Goal: Task Accomplishment & Management: Use online tool/utility

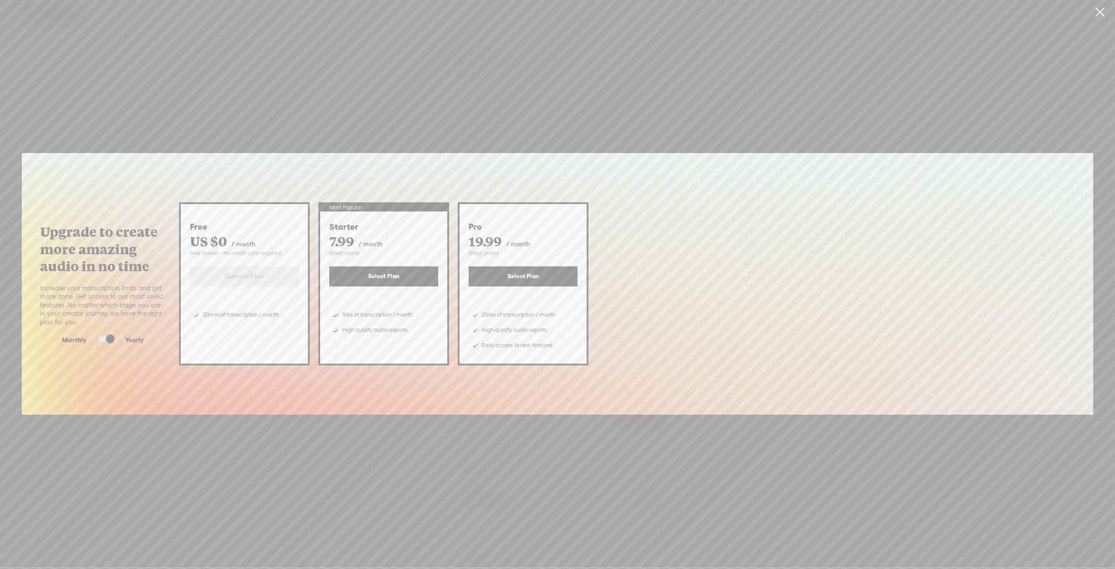
click at [169, 451] on div "Upgrade to create more amazing audio in no time Increase your transcription lim…" at bounding box center [557, 283] width 1115 height 567
click at [1100, 8] on link at bounding box center [1100, 12] width 22 height 24
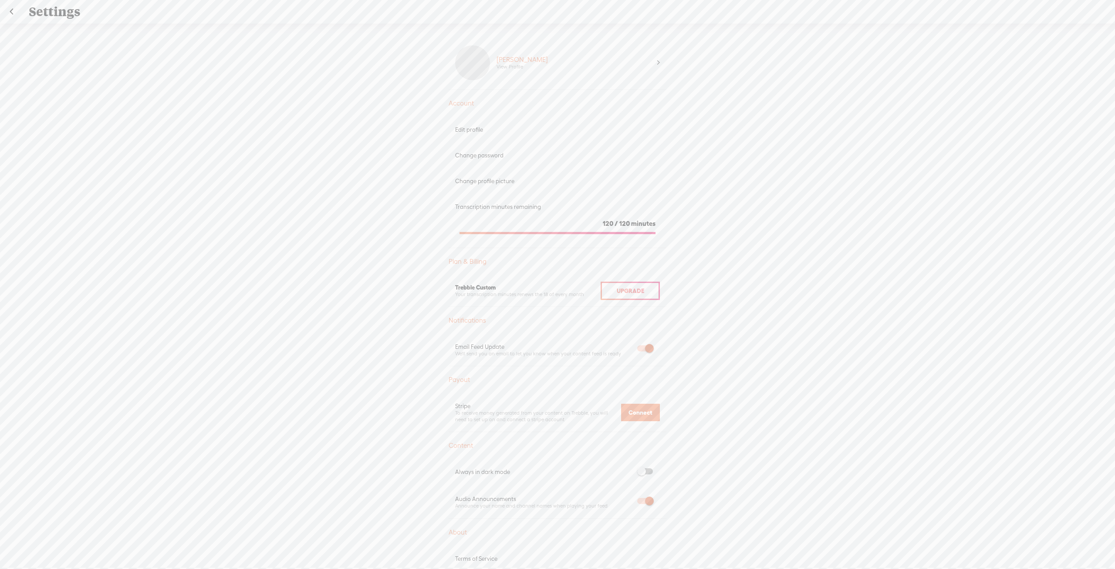
click at [47, 10] on div "Settings" at bounding box center [558, 11] width 1071 height 23
click at [24, 10] on div "Settings" at bounding box center [558, 11] width 1071 height 23
click at [22, 10] on div "Settings Save" at bounding box center [558, 12] width 1116 height 24
click at [12, 11] on link at bounding box center [11, 11] width 22 height 23
click at [556, 122] on icon at bounding box center [558, 93] width 52 height 79
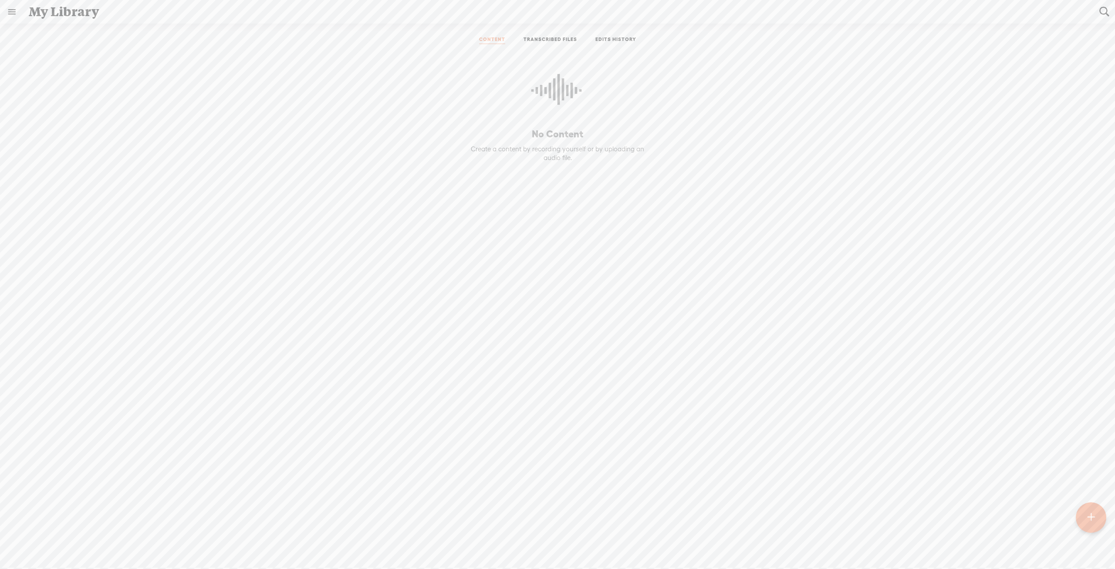
click at [1088, 522] on t at bounding box center [1091, 517] width 7 height 19
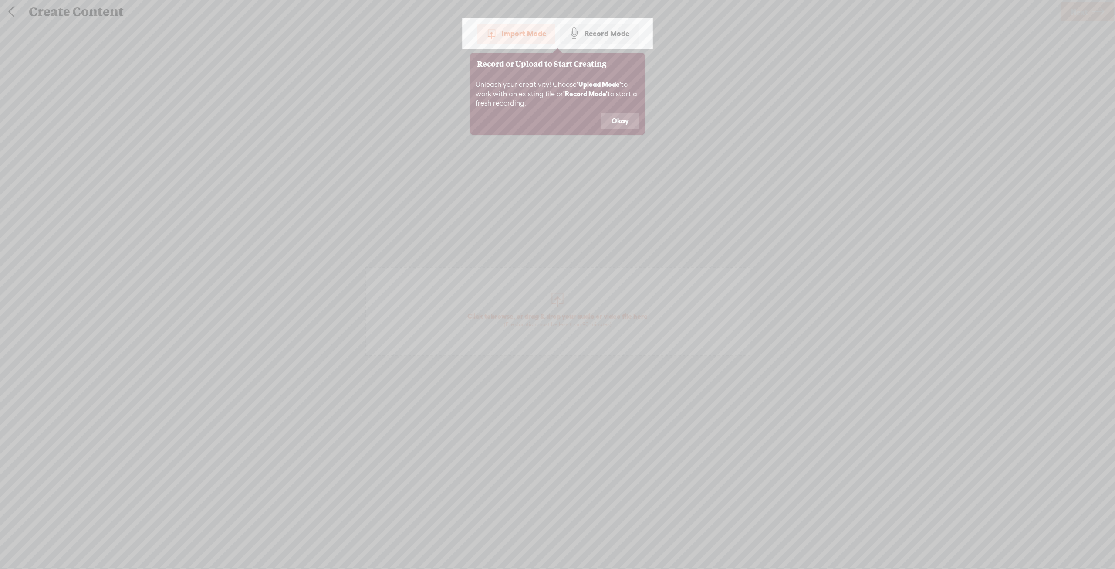
click at [614, 120] on button "Okay" at bounding box center [620, 121] width 38 height 17
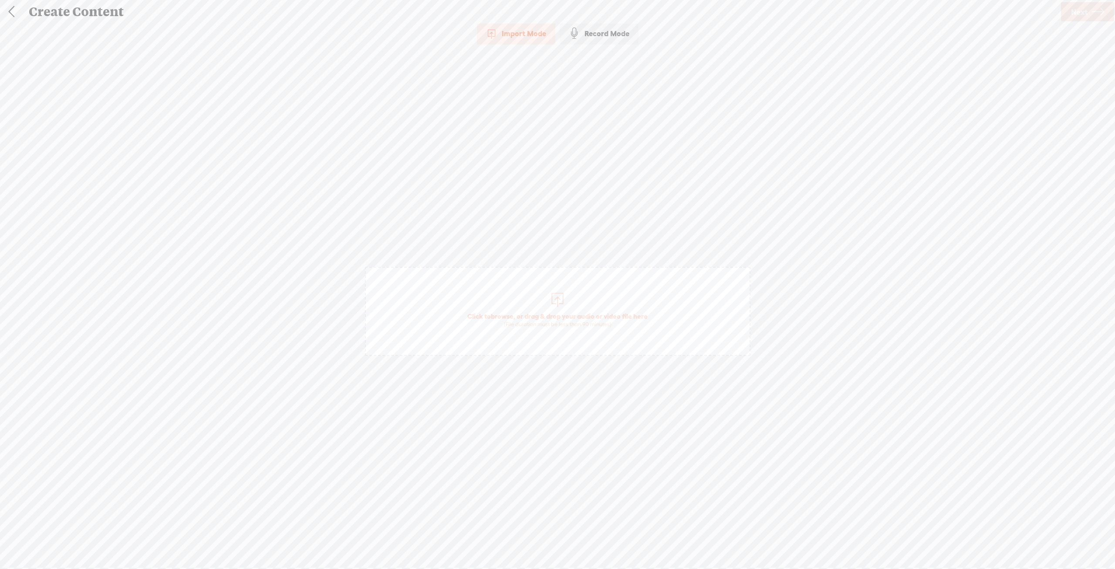
click at [510, 35] on div "Import Mode" at bounding box center [516, 34] width 78 height 22
click at [572, 319] on span "Click to browse , or drag & drop your audio or video file here (File duration m…" at bounding box center [557, 319] width 189 height 25
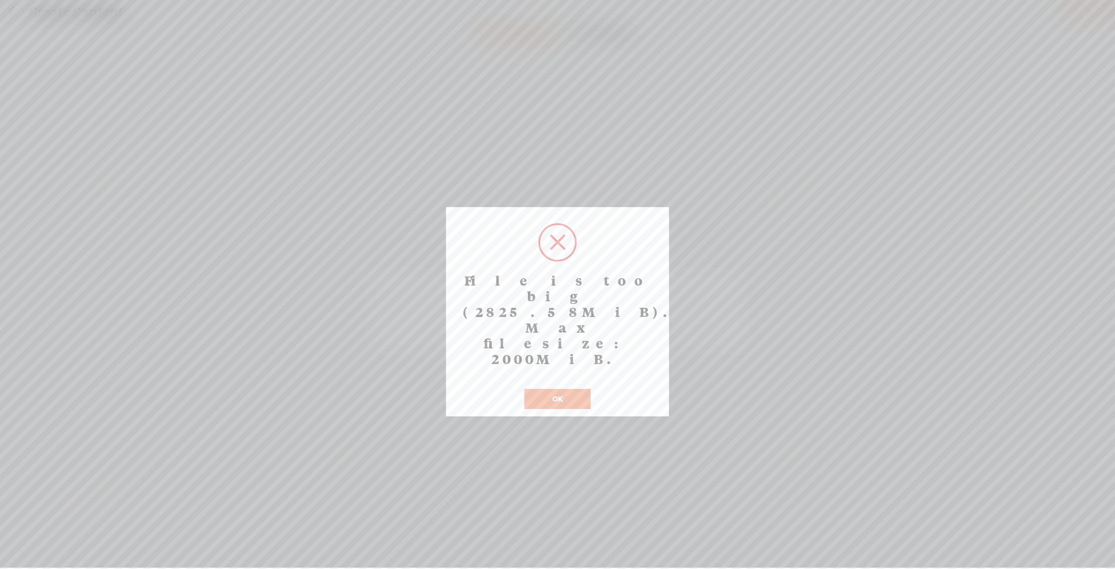
click at [546, 389] on button "OK" at bounding box center [558, 399] width 66 height 20
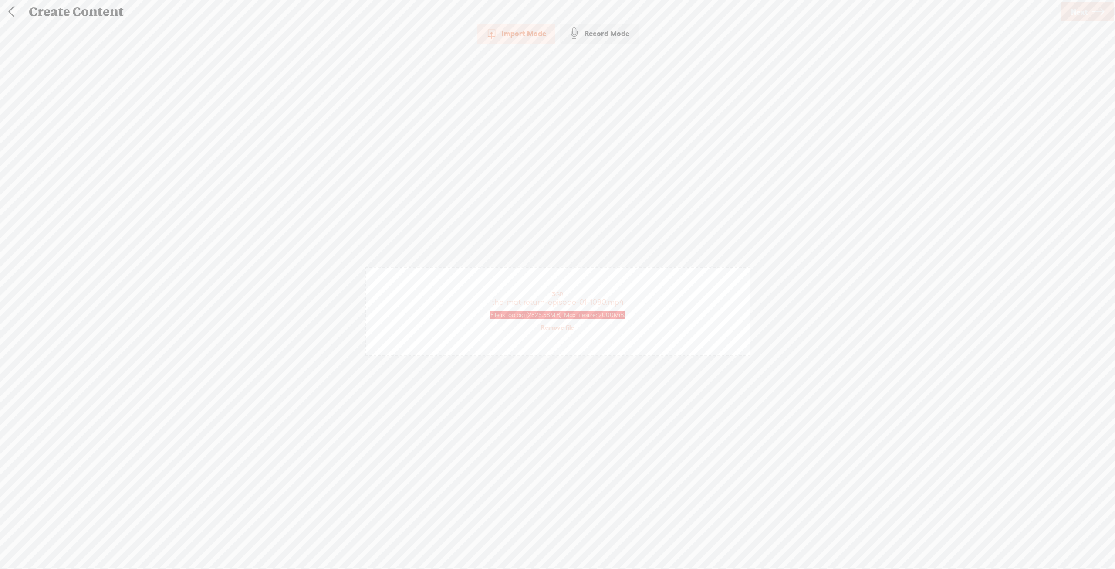
click at [554, 328] on link "Remove file" at bounding box center [557, 327] width 33 height 8
click at [555, 303] on div at bounding box center [557, 298] width 17 height 17
click at [1079, 15] on span "Next" at bounding box center [1079, 12] width 17 height 22
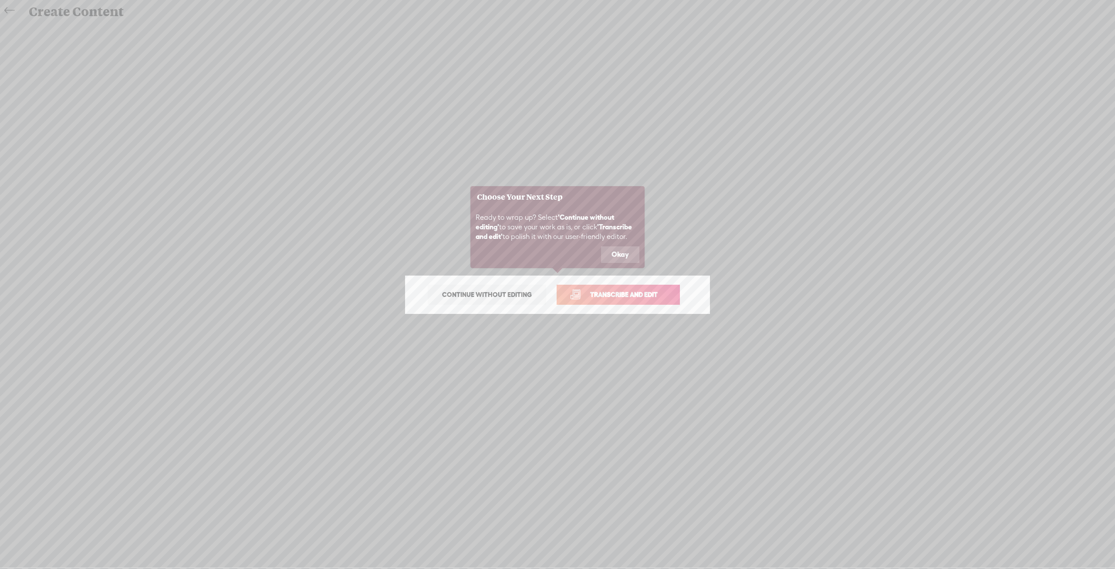
click at [632, 291] on span "Transcribe and edit" at bounding box center [624, 294] width 86 height 10
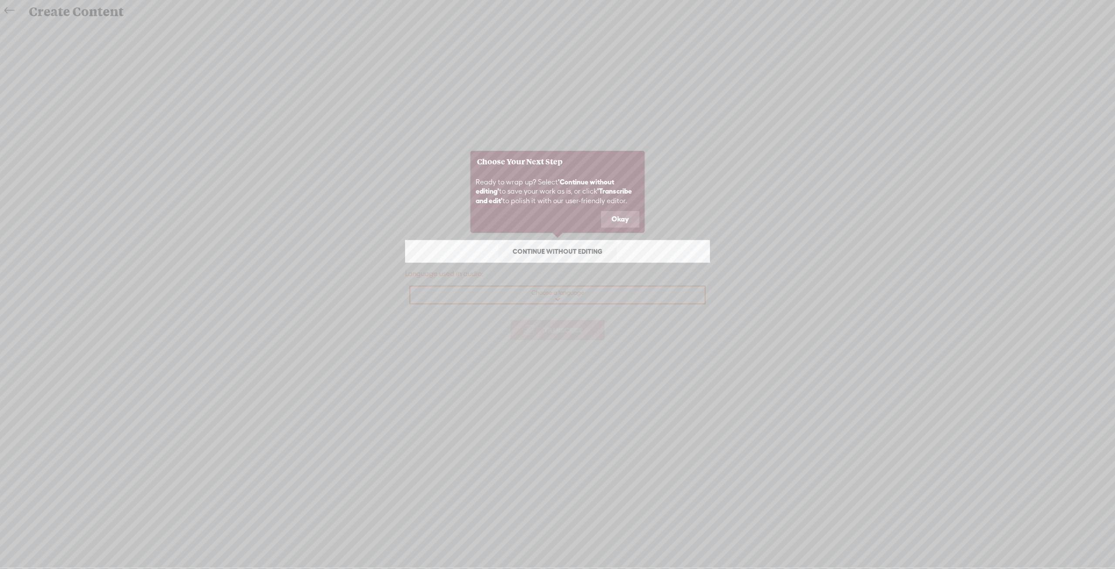
click at [616, 214] on button "Okay" at bounding box center [620, 219] width 38 height 17
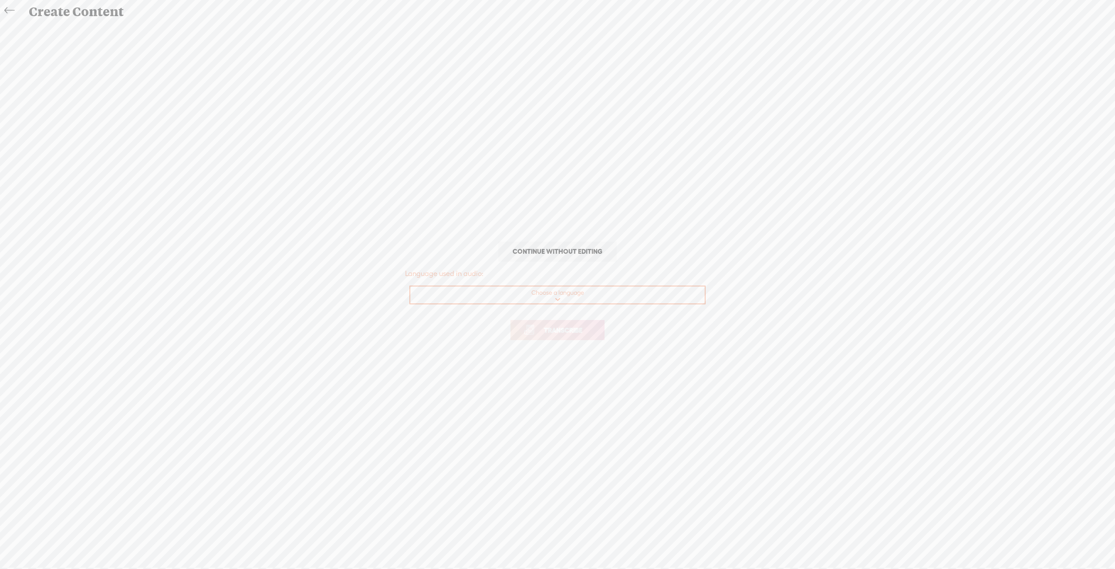
click at [562, 293] on select "Choose a language Afrikaans Albanian Amharic Arabic, Gulf Arabic, Modern Standa…" at bounding box center [557, 295] width 295 height 18
select select "en-US"
click at [410, 286] on select "Choose a language Afrikaans Albanian Amharic Arabic, Gulf Arabic, Modern Standa…" at bounding box center [557, 295] width 295 height 18
click at [556, 332] on span "Transcribe" at bounding box center [563, 330] width 57 height 10
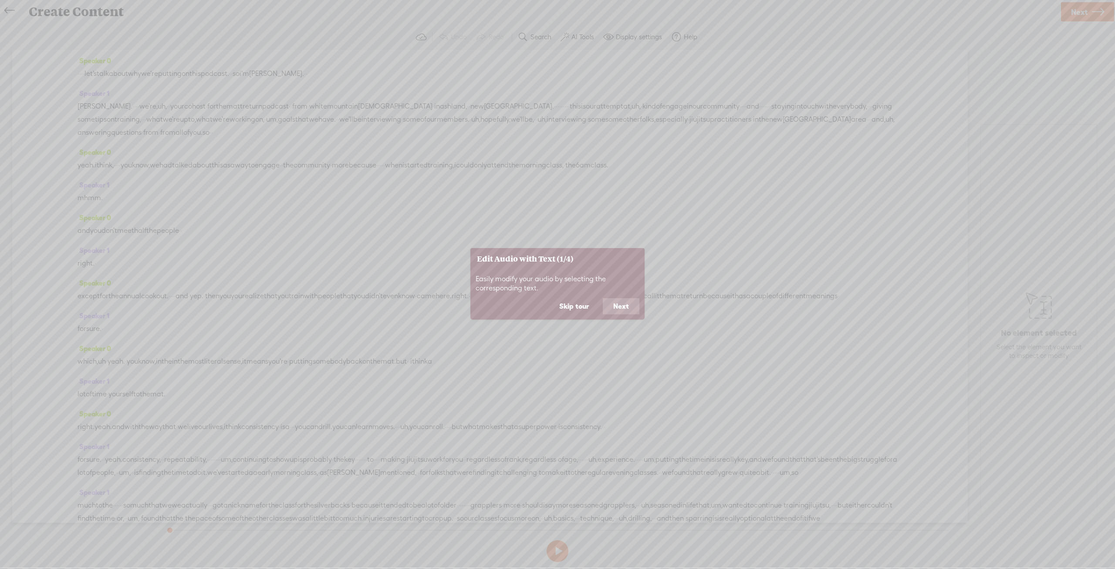
click at [621, 306] on button "Next" at bounding box center [621, 306] width 37 height 17
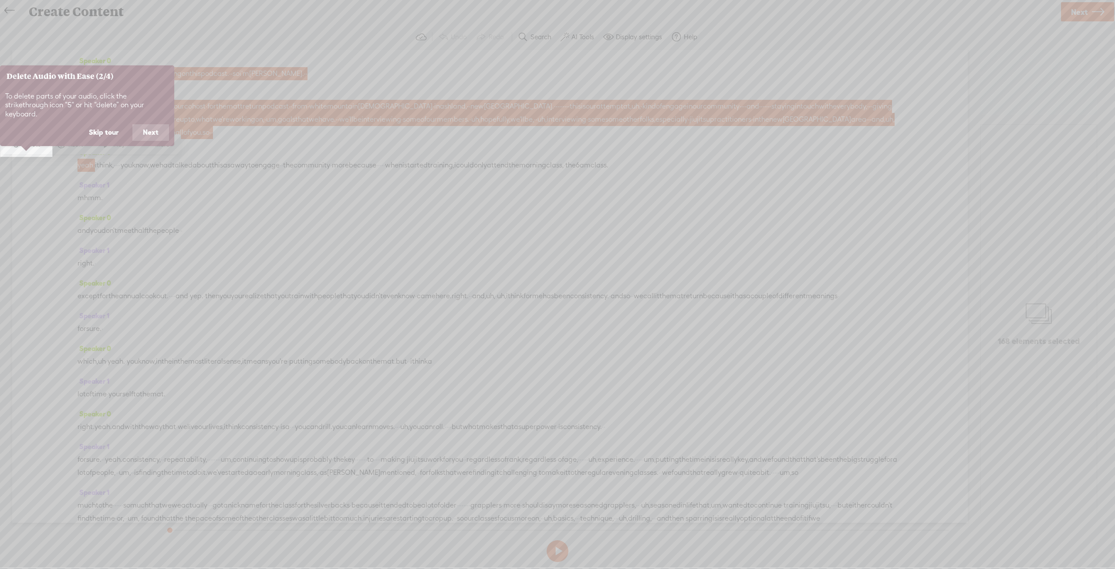
click at [154, 124] on button "Next" at bounding box center [150, 132] width 37 height 17
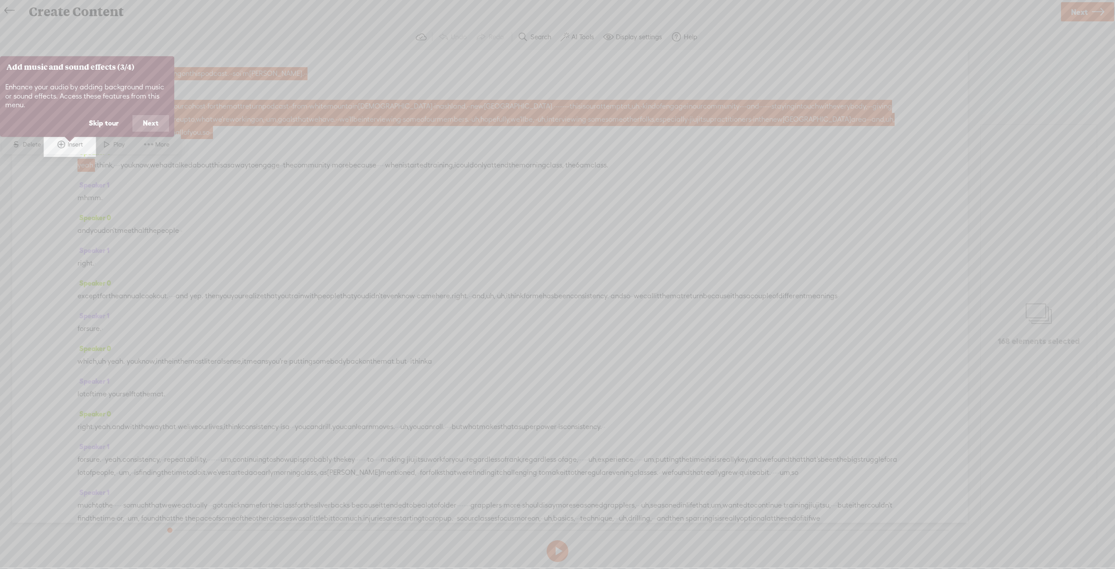
click at [149, 125] on button "Next" at bounding box center [150, 123] width 37 height 17
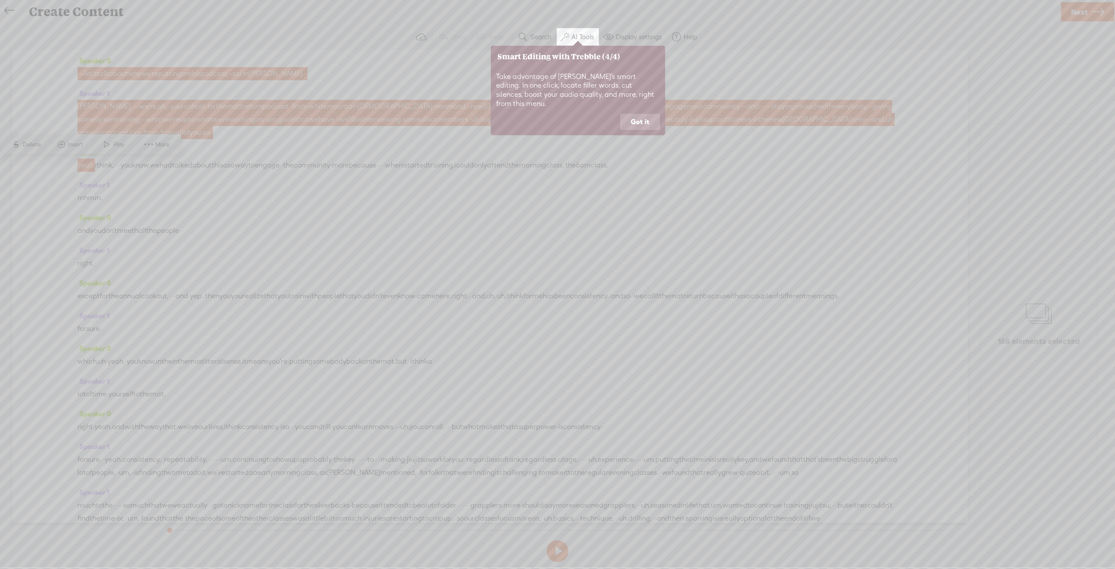
drag, startPoint x: 635, startPoint y: 112, endPoint x: 572, endPoint y: 123, distance: 64.5
click at [635, 114] on button "Got it" at bounding box center [640, 122] width 40 height 17
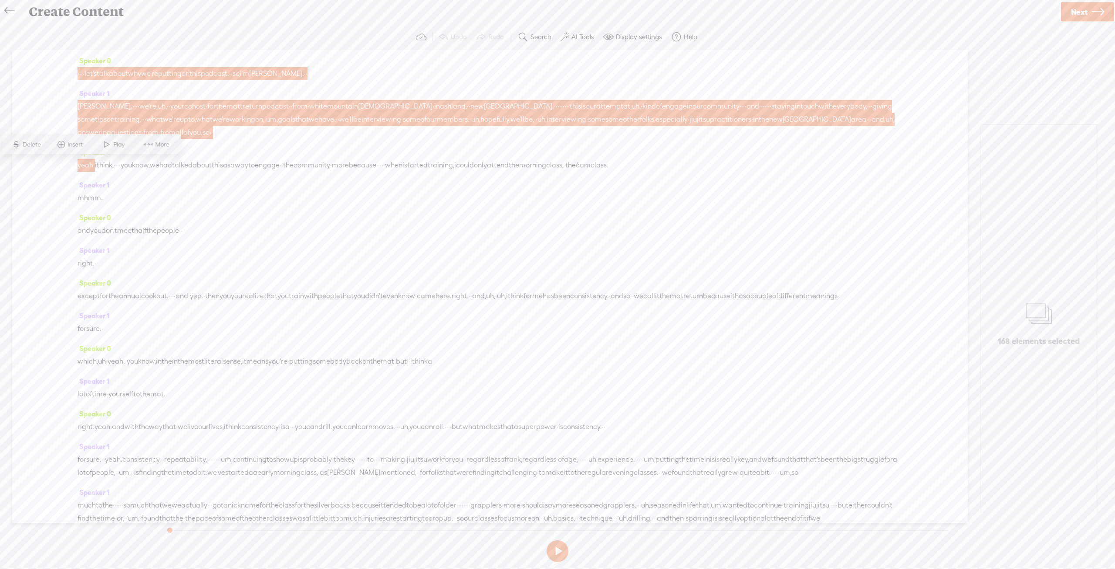
click at [870, 126] on span "·" at bounding box center [871, 119] width 2 height 13
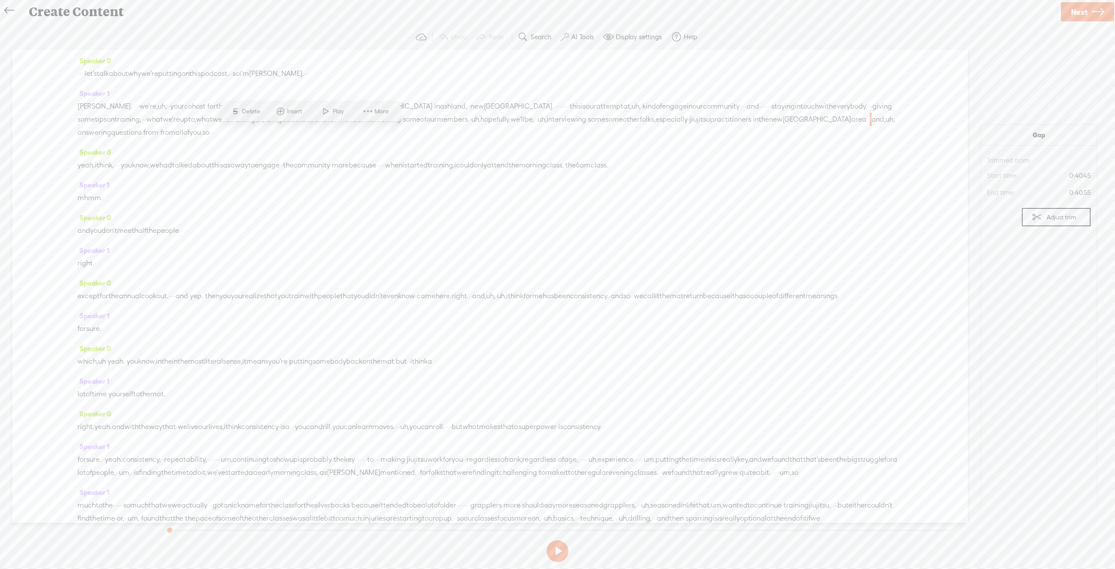
click at [158, 104] on span "uh," at bounding box center [162, 106] width 9 height 13
click at [567, 35] on span at bounding box center [565, 37] width 9 height 10
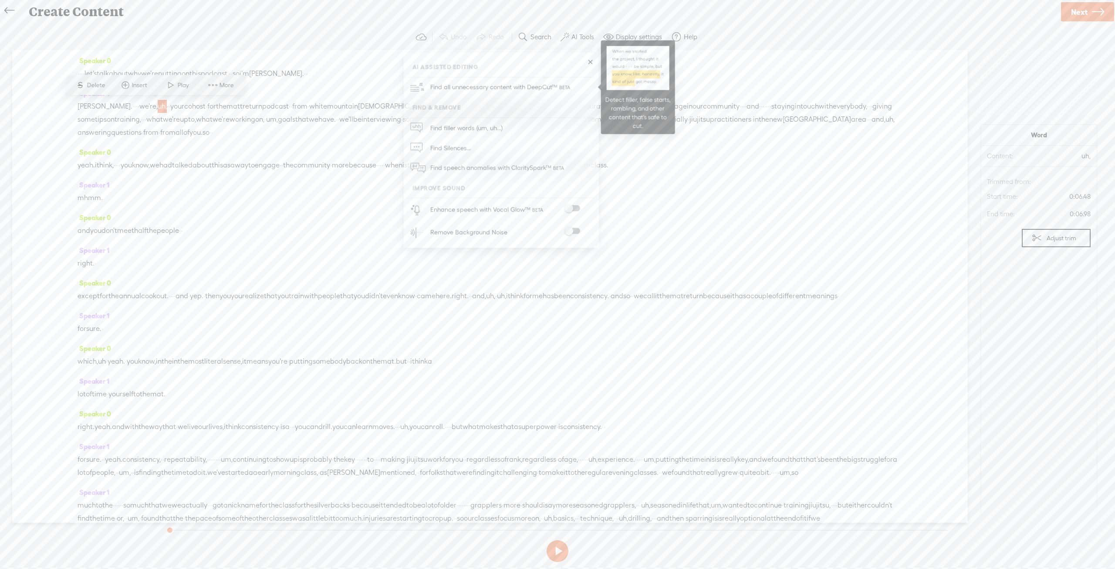
click at [482, 87] on span "Find all unnecessary content with DeepCut™" at bounding box center [501, 87] width 148 height 20
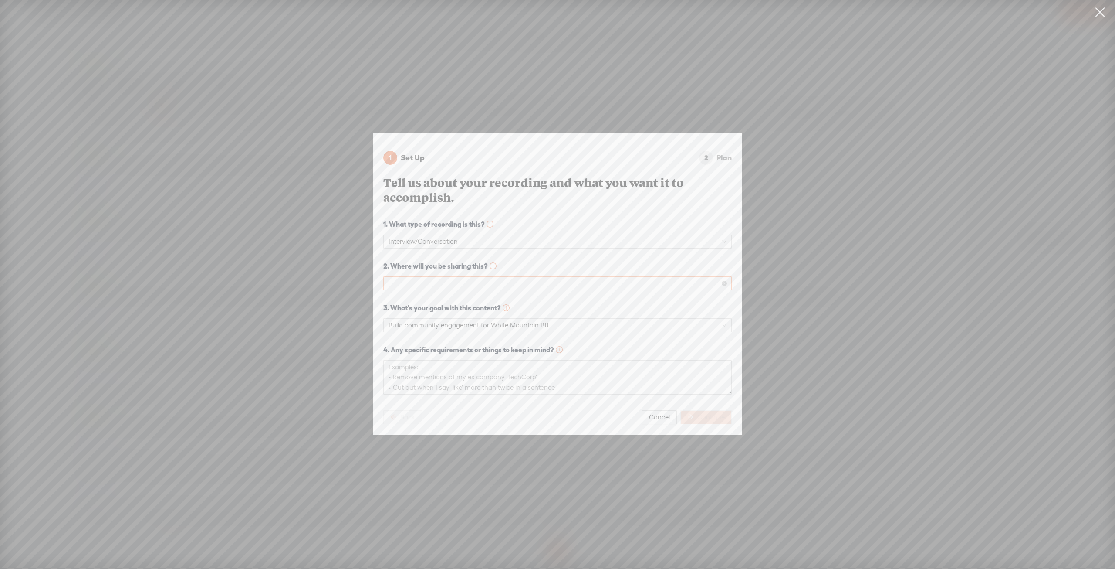
click at [504, 280] on span at bounding box center [558, 283] width 338 height 13
click at [484, 294] on div "YouTube" at bounding box center [557, 297] width 335 height 10
click at [710, 414] on span "Continue" at bounding box center [711, 417] width 27 height 9
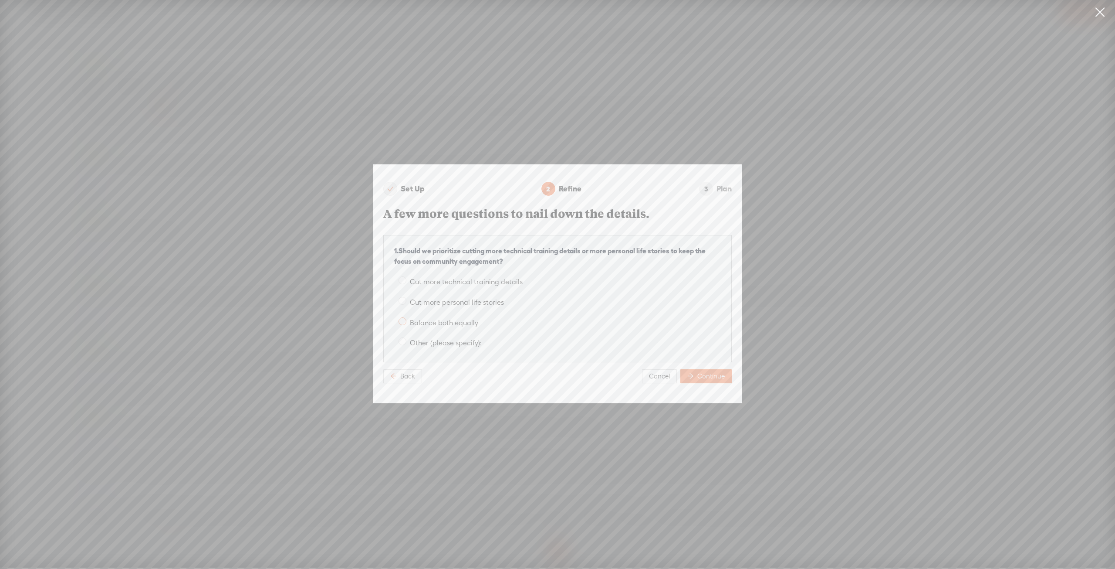
click at [431, 319] on span "Balance both equally" at bounding box center [444, 323] width 75 height 8
click at [407, 318] on input "Balance both equally" at bounding box center [403, 321] width 8 height 8
radio input "true"
click at [431, 339] on span "Other (please specify):" at bounding box center [446, 343] width 79 height 8
click at [407, 339] on input "Other (please specify):" at bounding box center [403, 341] width 8 height 8
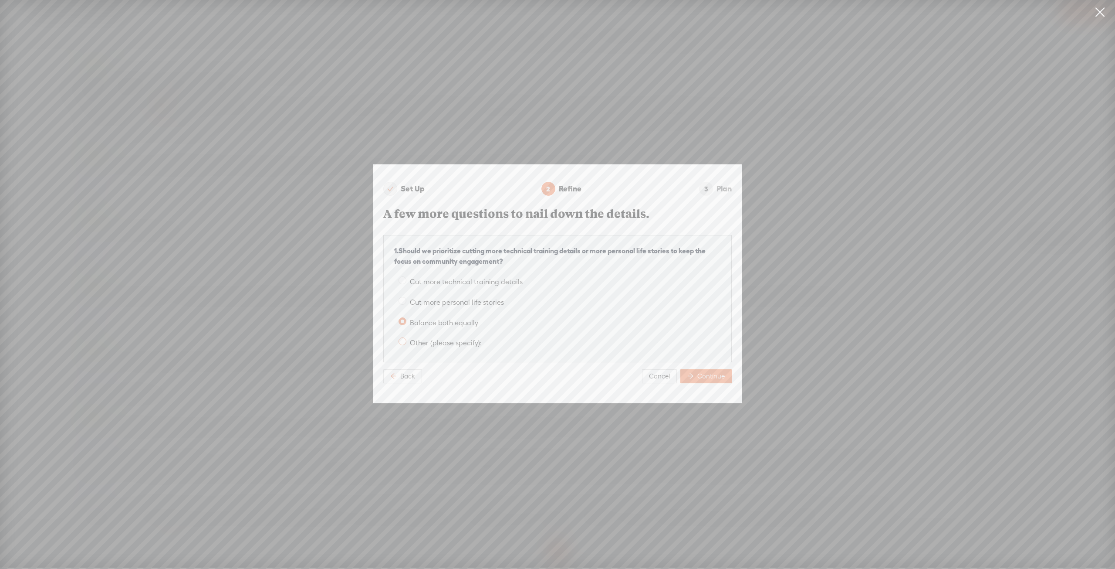
radio input "true"
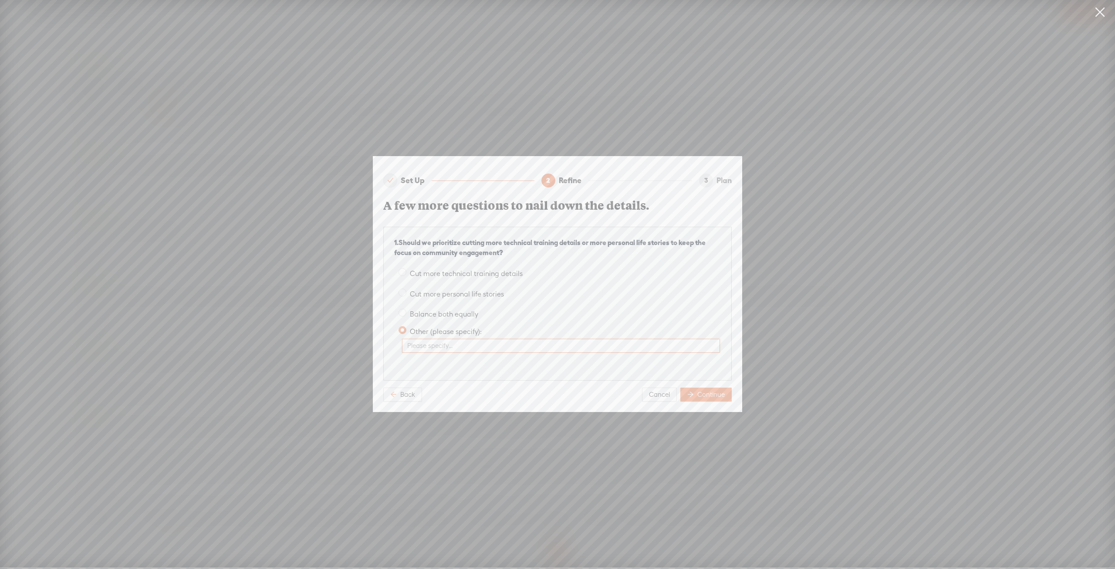
click at [475, 342] on input "Other (please specify):" at bounding box center [561, 346] width 318 height 14
click at [546, 339] on input "only cut non-sequiturs" at bounding box center [561, 346] width 318 height 14
type input "only cut non-sequiturs or those parts of the conversation which are unrelated a…"
click at [712, 393] on span "Continue" at bounding box center [711, 394] width 27 height 9
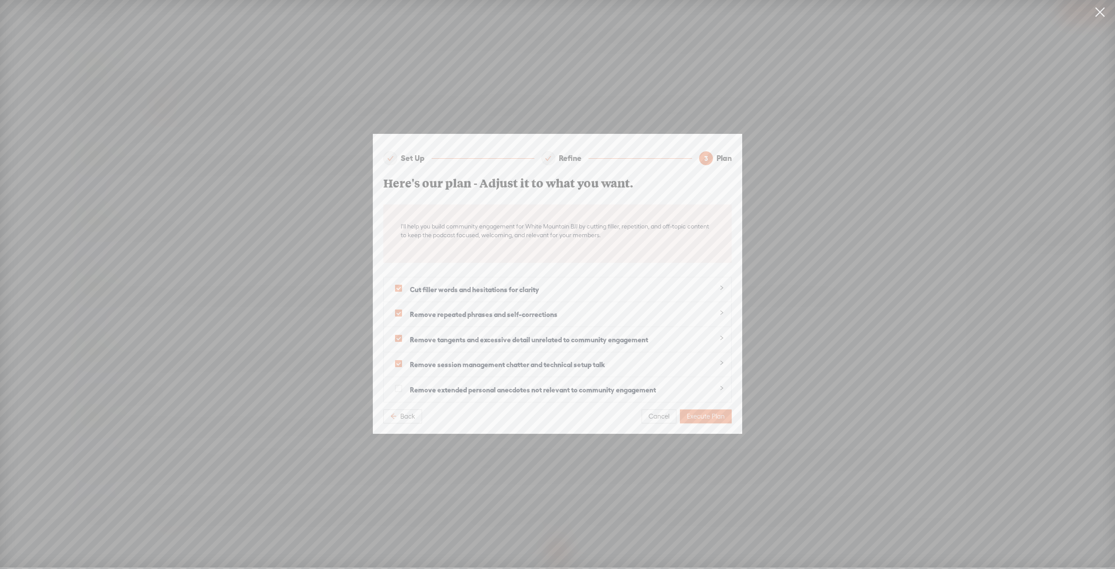
click at [718, 383] on div at bounding box center [719, 388] width 10 height 10
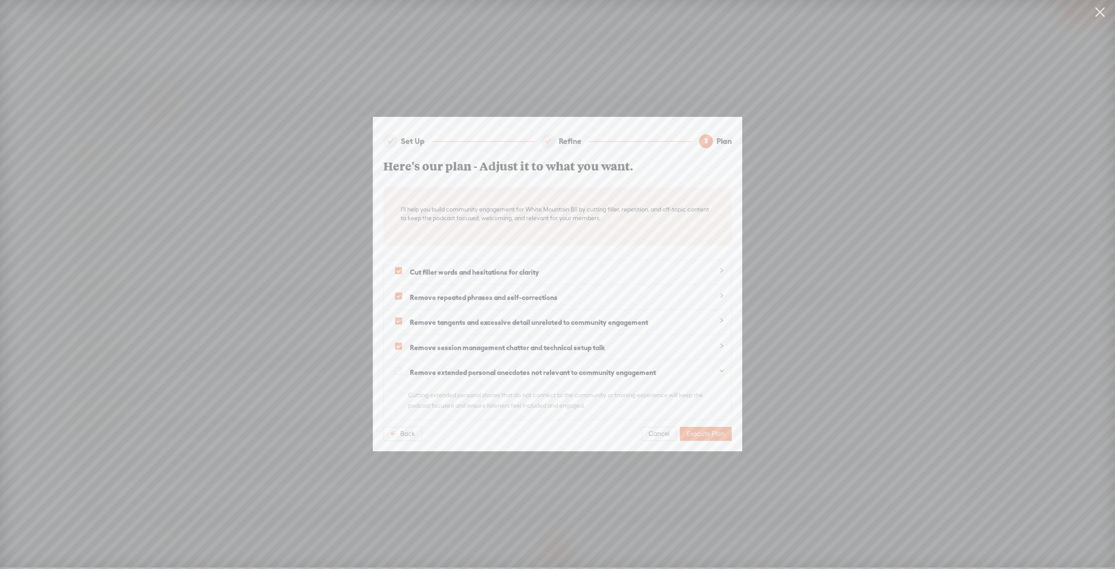
click at [578, 294] on span "Remove repeated phrases and self-corrections" at bounding box center [562, 297] width 304 height 11
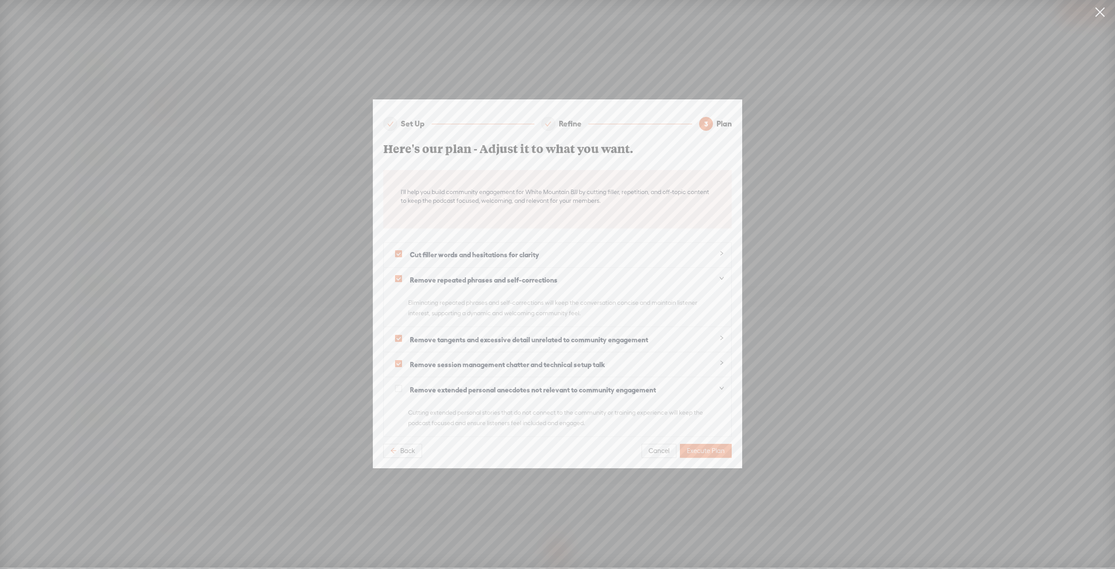
click at [604, 338] on strong "Remove tangents and excessive detail unrelated to community engagement" at bounding box center [529, 340] width 238 height 8
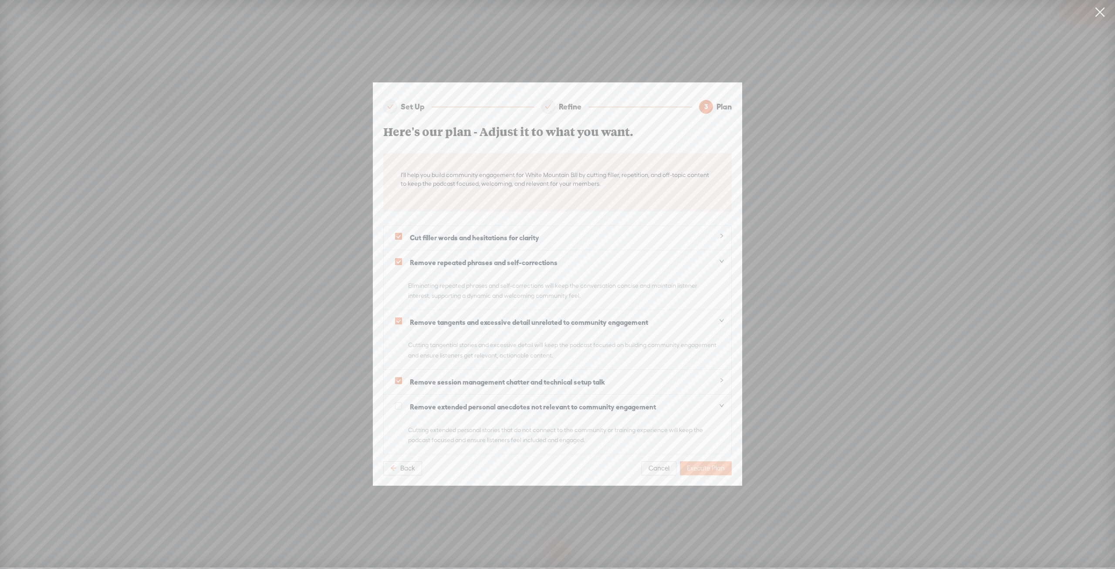
click at [702, 465] on span "Execute Plan" at bounding box center [706, 468] width 38 height 9
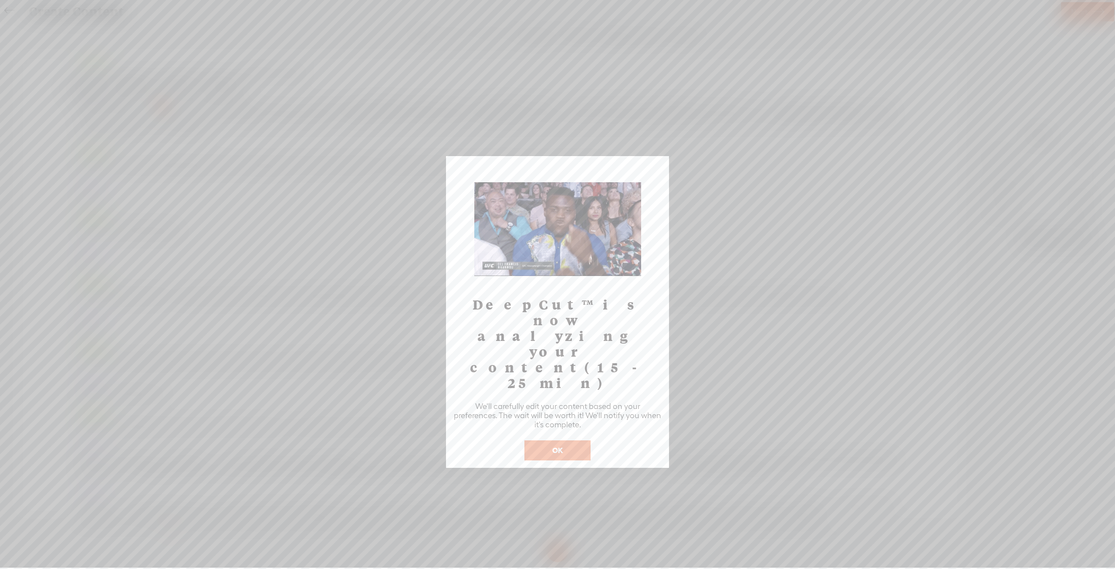
click at [573, 440] on button "OK" at bounding box center [558, 450] width 66 height 20
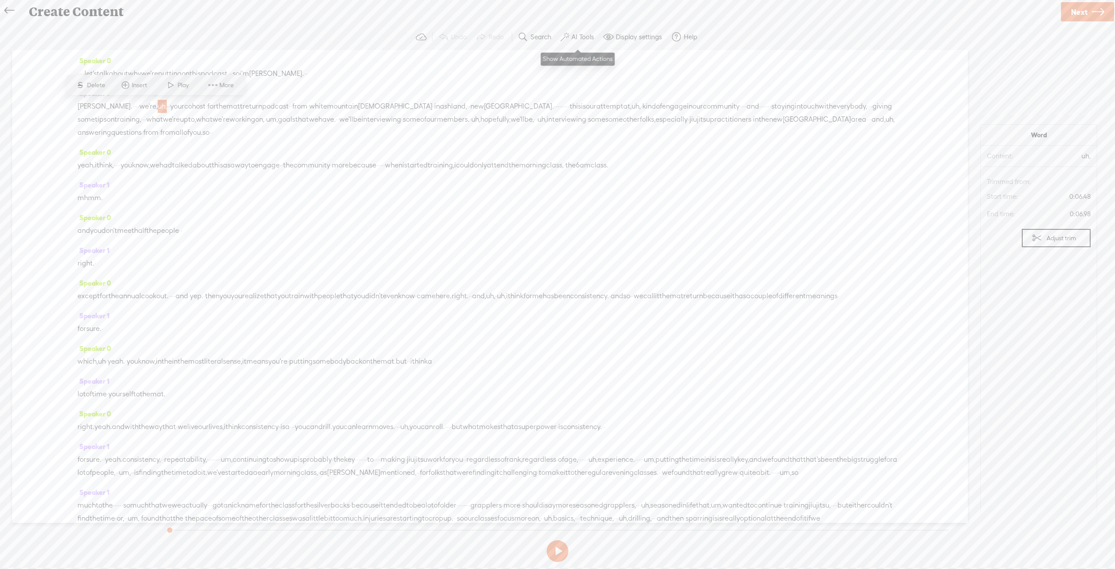
click at [581, 35] on label "AI Tools" at bounding box center [583, 37] width 23 height 9
click at [213, 122] on span "what" at bounding box center [204, 119] width 17 height 13
click at [583, 41] on label "AI Tools" at bounding box center [583, 37] width 23 height 9
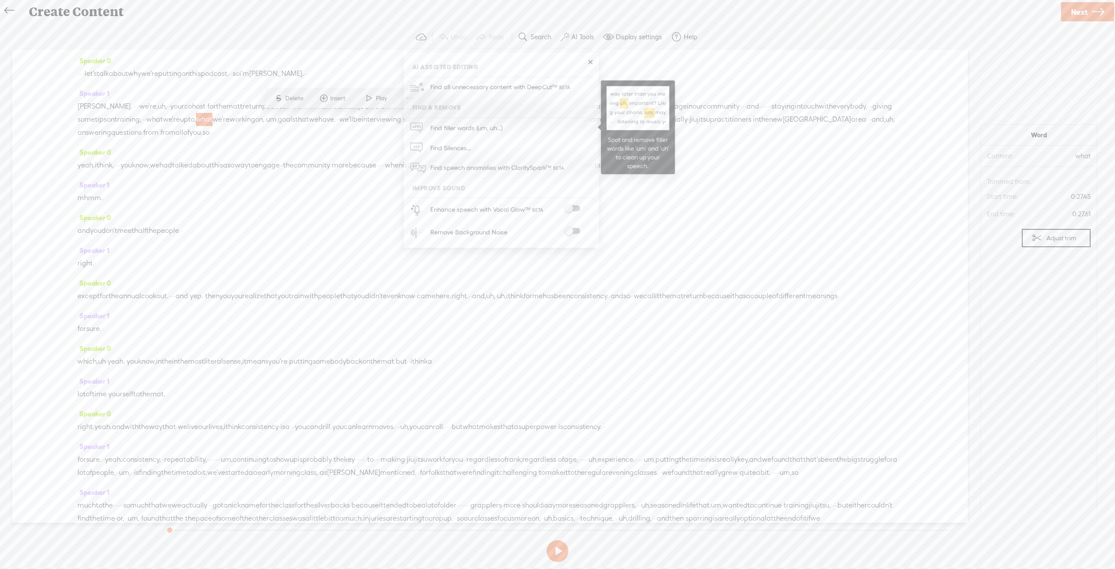
click at [450, 127] on span "Find filler words (um, uh...)" at bounding box center [466, 128] width 78 height 20
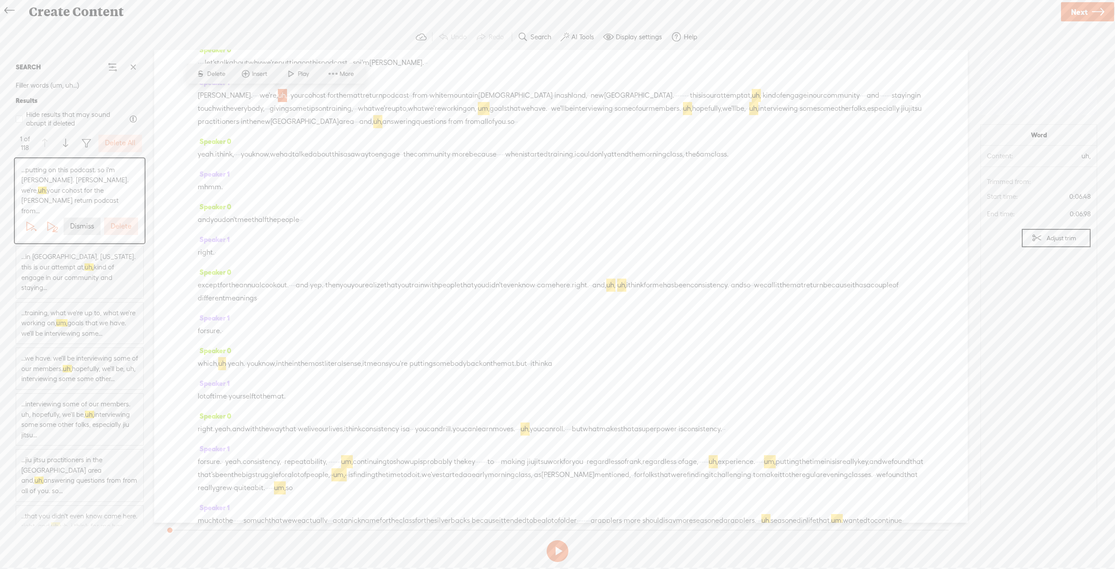
scroll to position [11, 0]
click at [120, 142] on label "Delete All" at bounding box center [120, 143] width 31 height 9
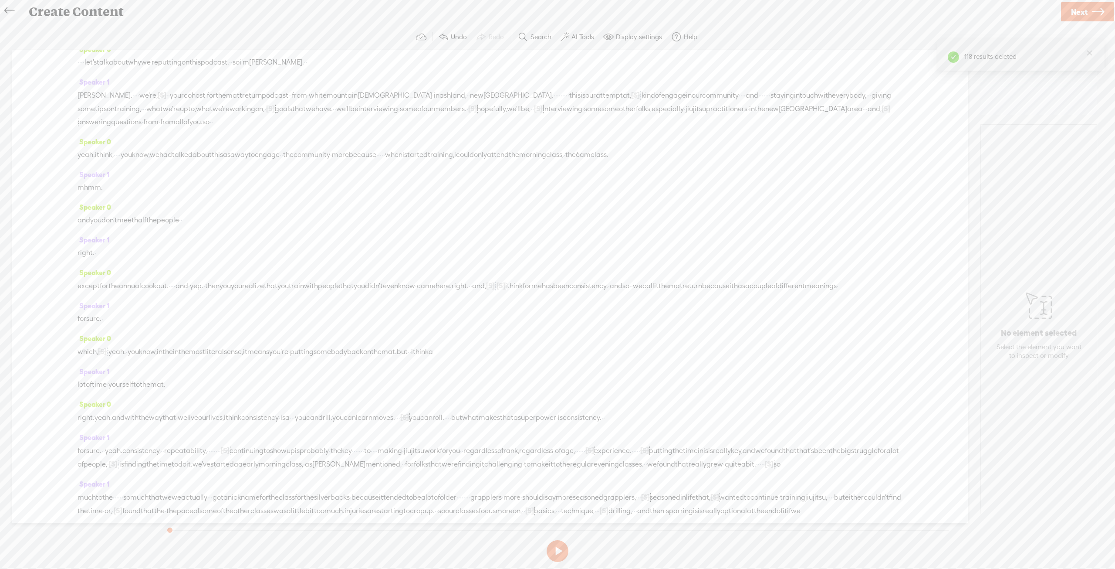
scroll to position [0, 0]
click at [587, 36] on label "AI Tools" at bounding box center [583, 37] width 23 height 9
click at [1081, 15] on span "Next" at bounding box center [1079, 12] width 17 height 22
click at [483, 288] on input "text" at bounding box center [559, 281] width 298 height 17
type input "The Mat Return Episode 01"
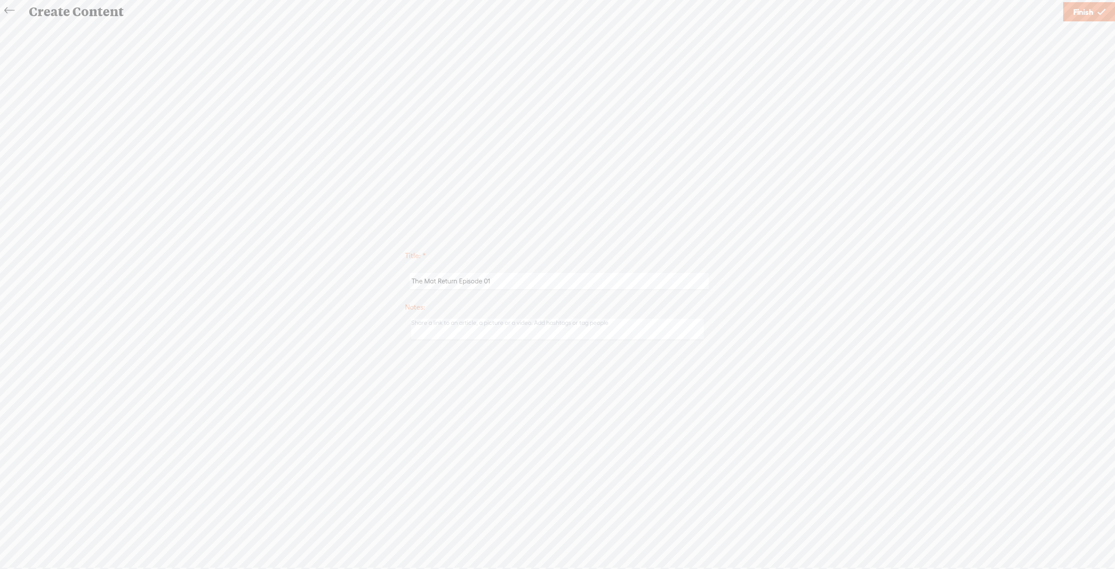
click at [1102, 11] on icon at bounding box center [1102, 12] width 8 height 22
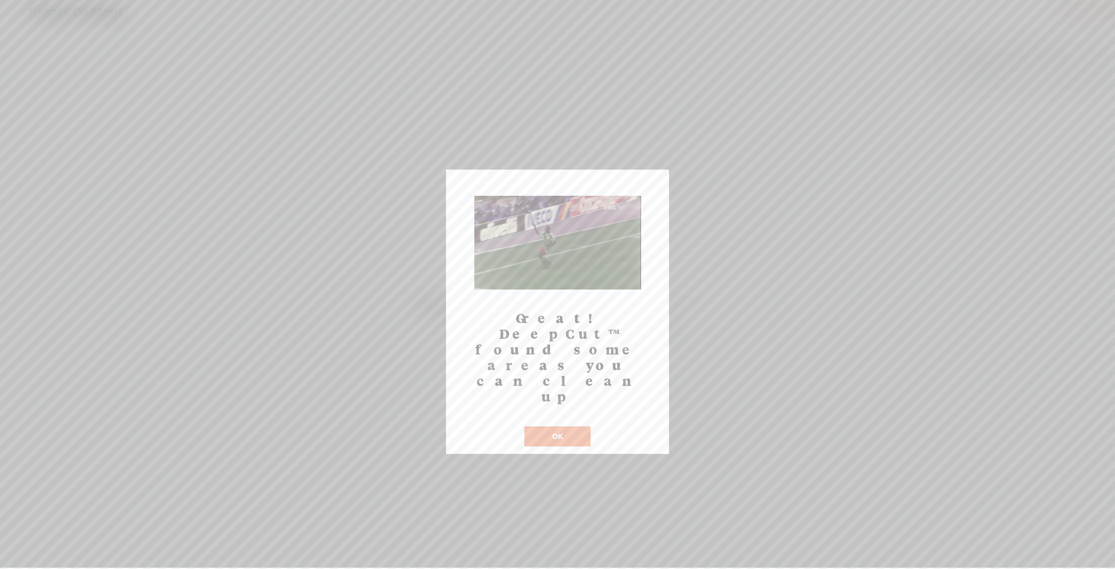
scroll to position [880, 0]
click at [559, 426] on button "OK" at bounding box center [558, 436] width 66 height 20
